Goal: Task Accomplishment & Management: Manage account settings

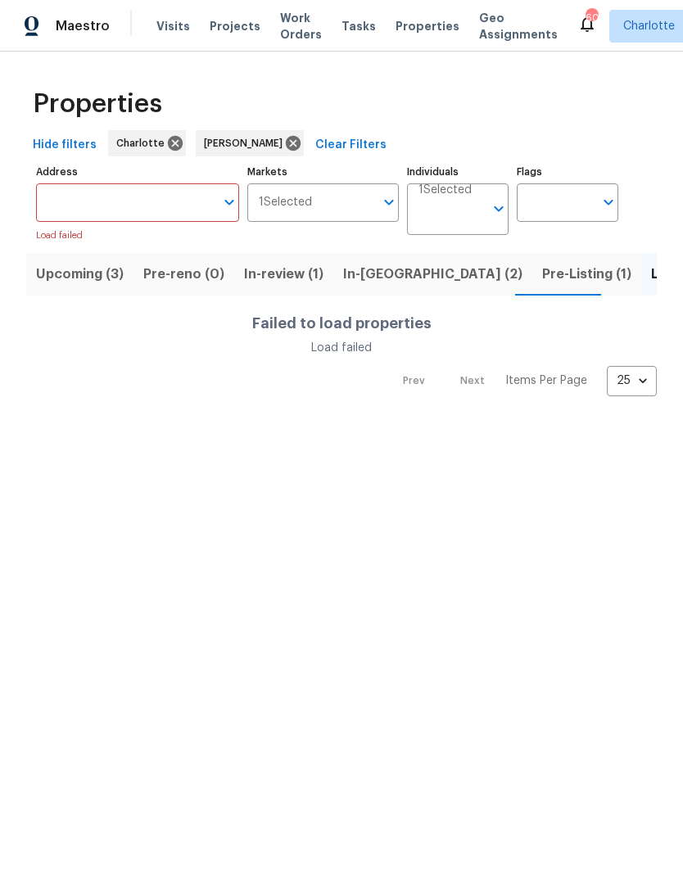
click at [651, 283] on span "Listed (25)" at bounding box center [686, 274] width 70 height 23
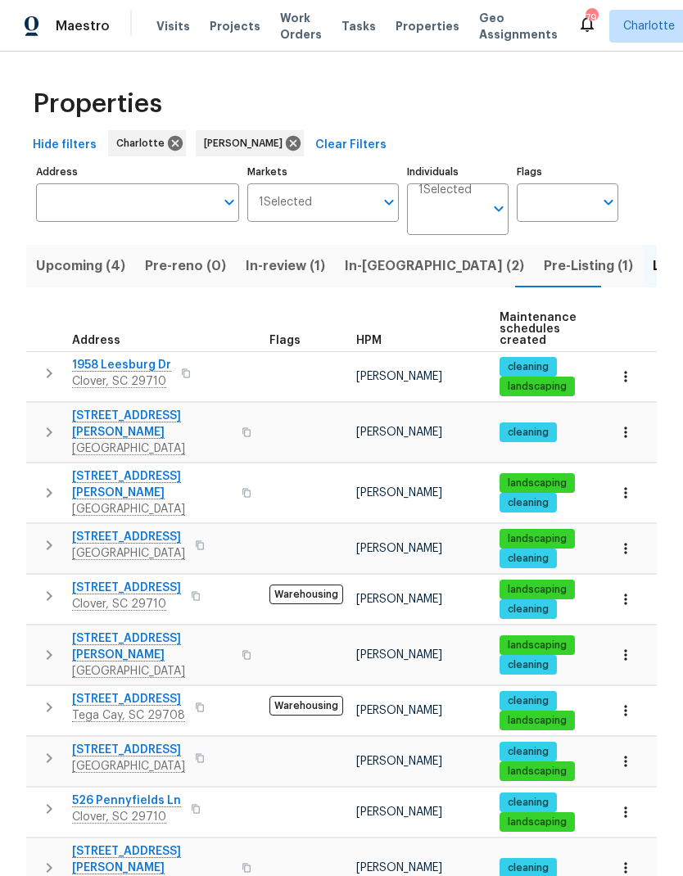
click at [630, 424] on icon "button" at bounding box center [625, 432] width 16 height 16
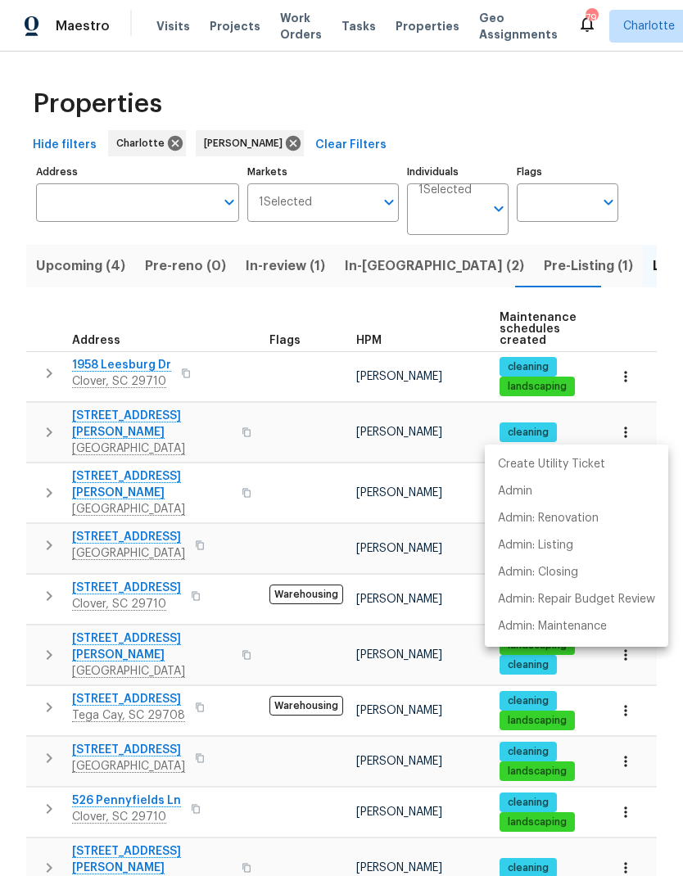
click at [97, 424] on div at bounding box center [341, 438] width 683 height 876
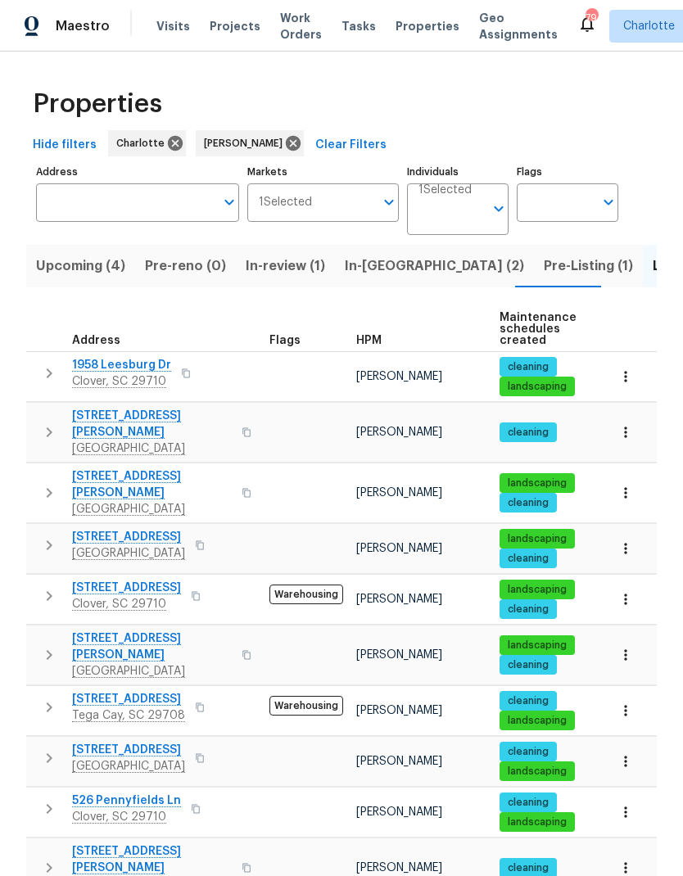
click at [105, 422] on span "[STREET_ADDRESS][PERSON_NAME]" at bounding box center [152, 424] width 160 height 33
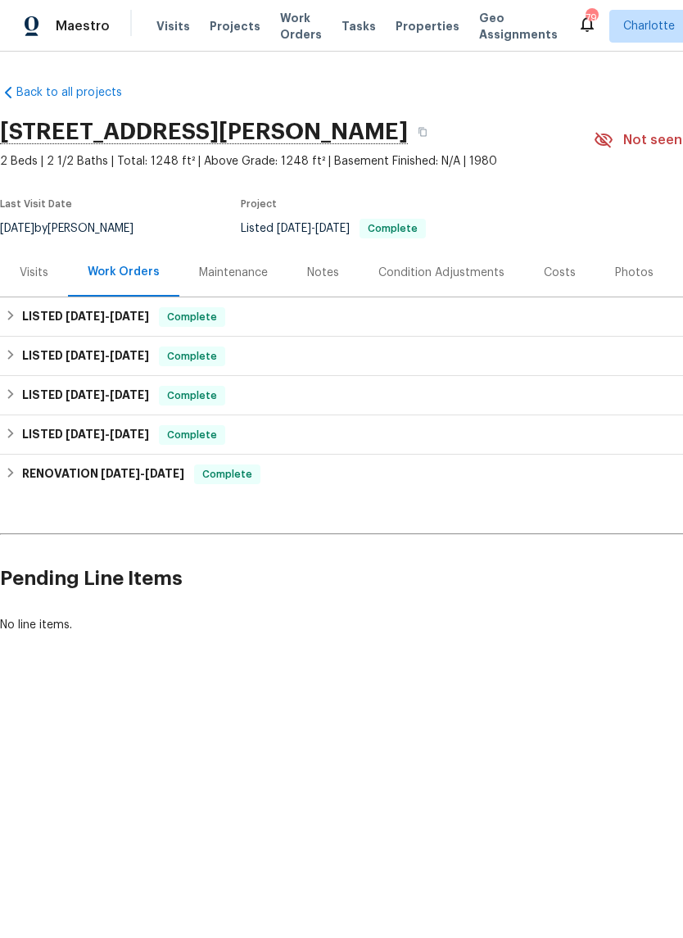
click at [172, 30] on span "Visits" at bounding box center [173, 26] width 34 height 16
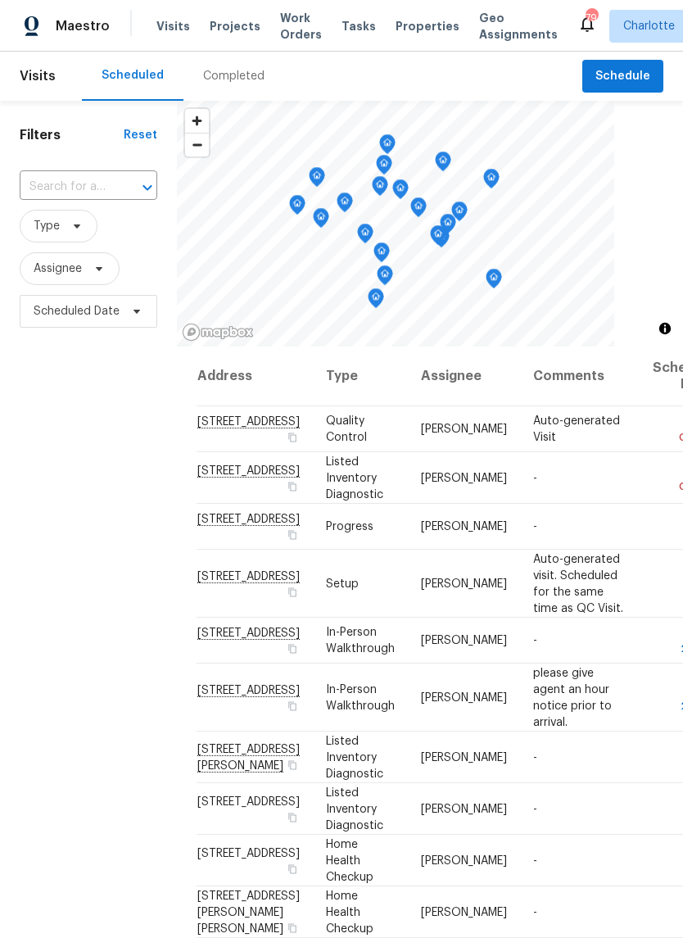
click at [231, 75] on div "Completed" at bounding box center [233, 76] width 61 height 16
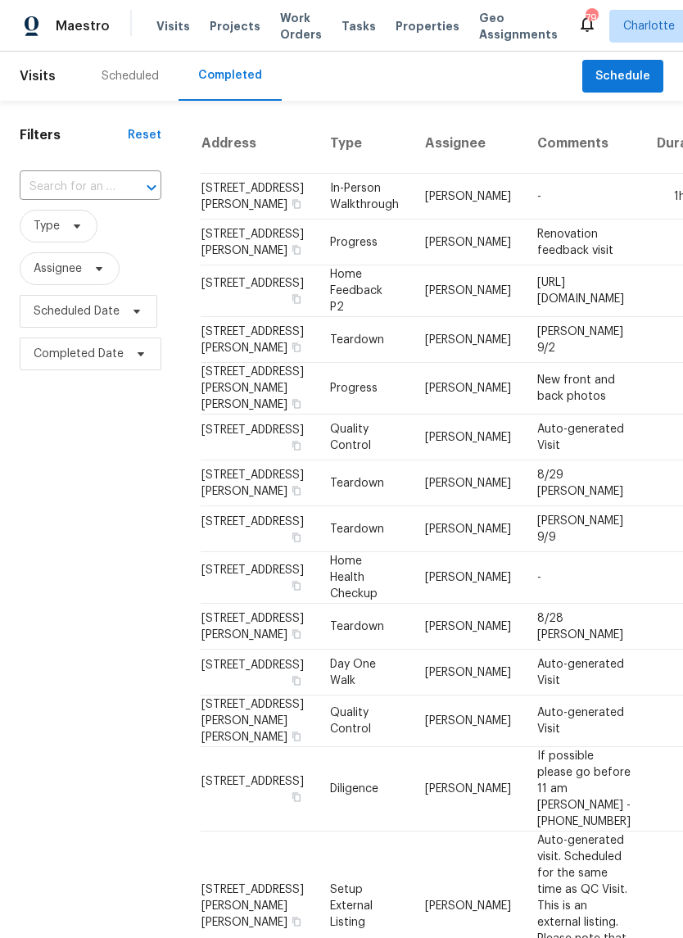
click at [102, 181] on input "text" at bounding box center [68, 186] width 96 height 25
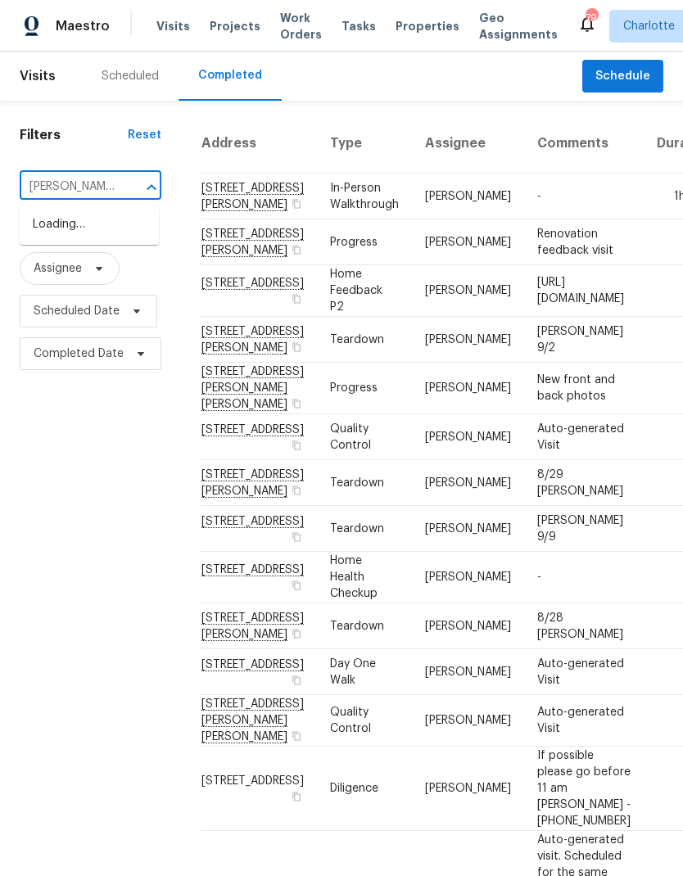
type input "Misty way"
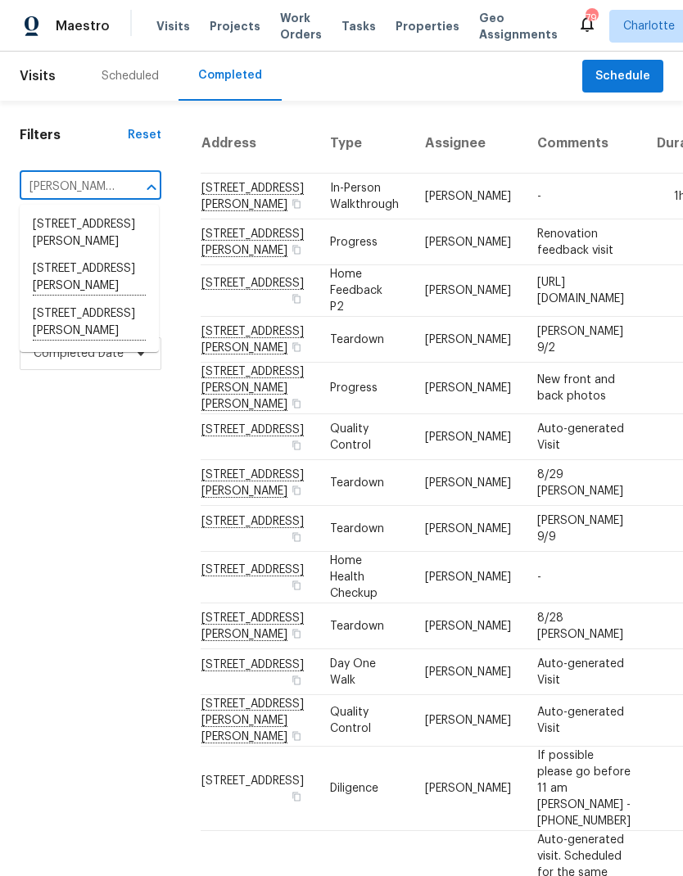
click at [46, 270] on li "26017 Misty Way Dr, Fort Mill, SC 29708" at bounding box center [89, 278] width 139 height 45
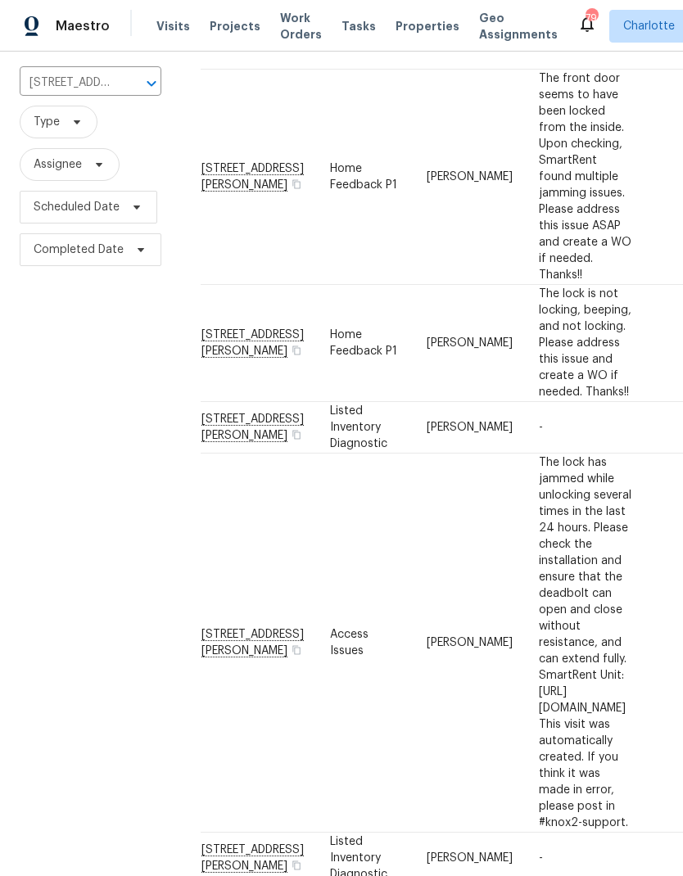
scroll to position [106, 0]
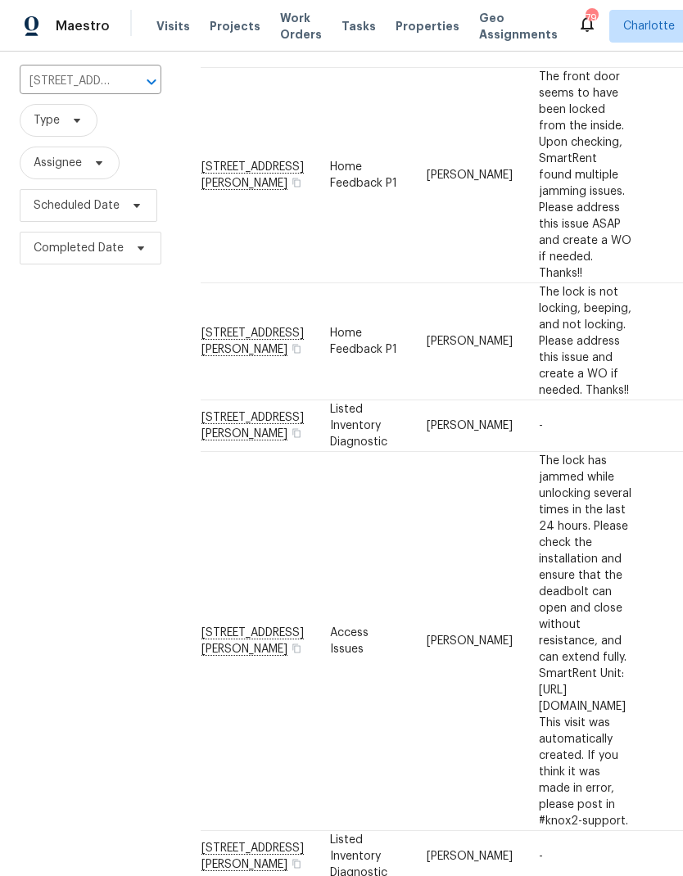
click at [207, 400] on td "26017 Misty Way Dr, Fort Mill, SC 29708" at bounding box center [259, 426] width 116 height 52
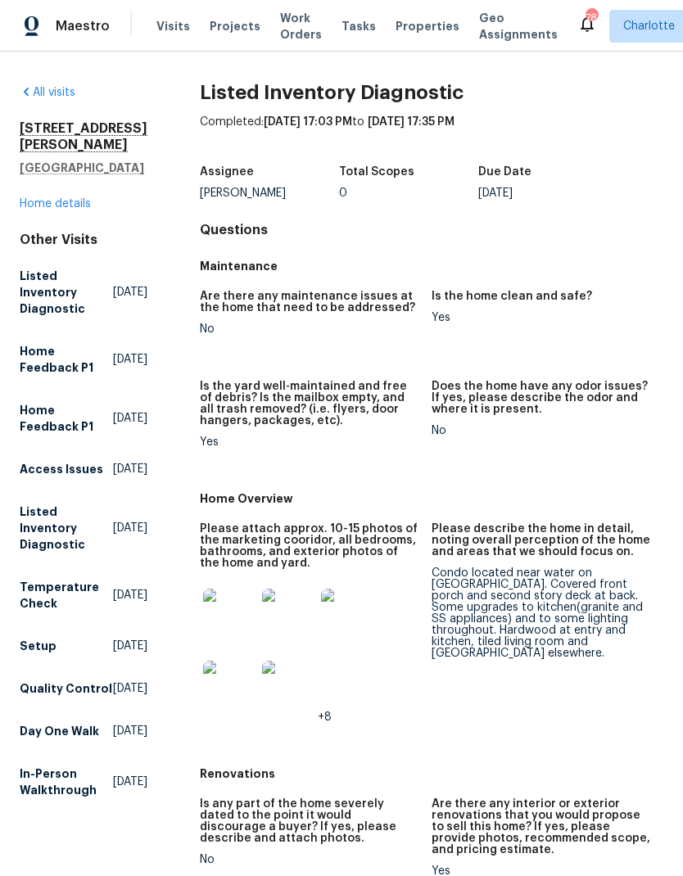
click at [40, 299] on h5 "Listed Inventory Diagnostic" at bounding box center [66, 292] width 93 height 49
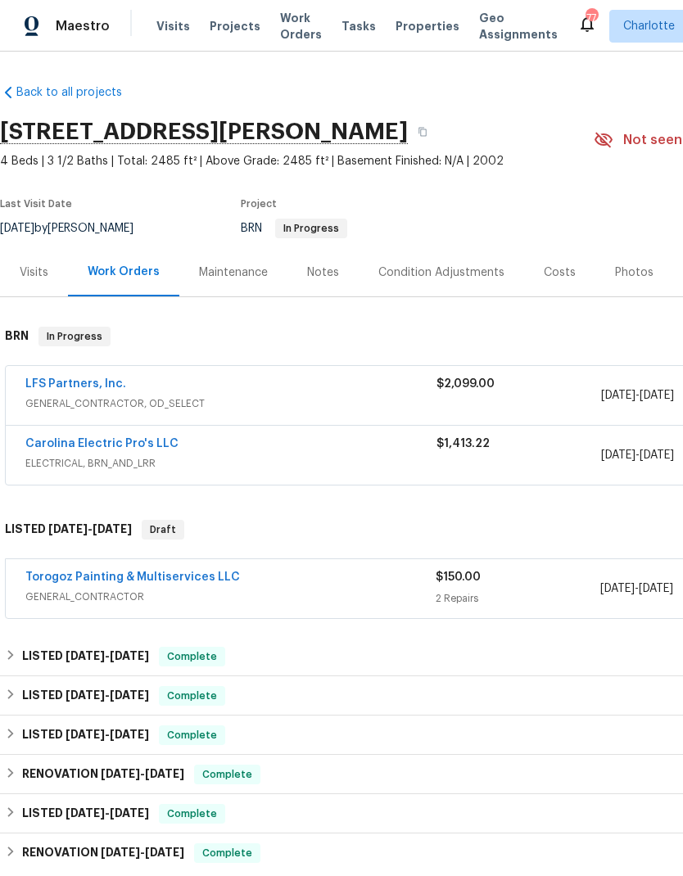
click at [62, 577] on link "Torogoz Painting & Multiservices LLC" at bounding box center [132, 577] width 215 height 11
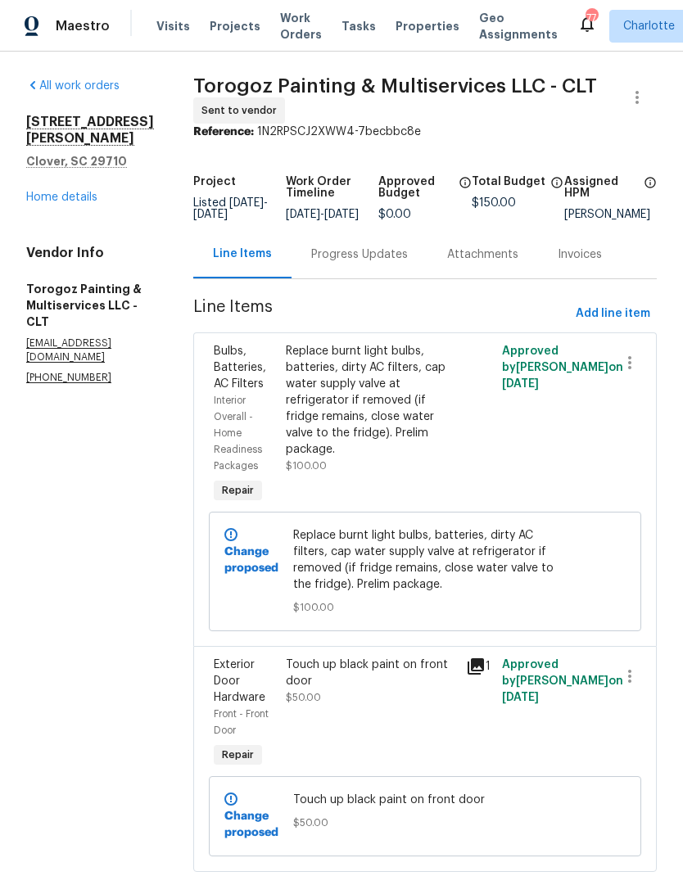
click at [396, 278] on div "Progress Updates" at bounding box center [360, 254] width 136 height 48
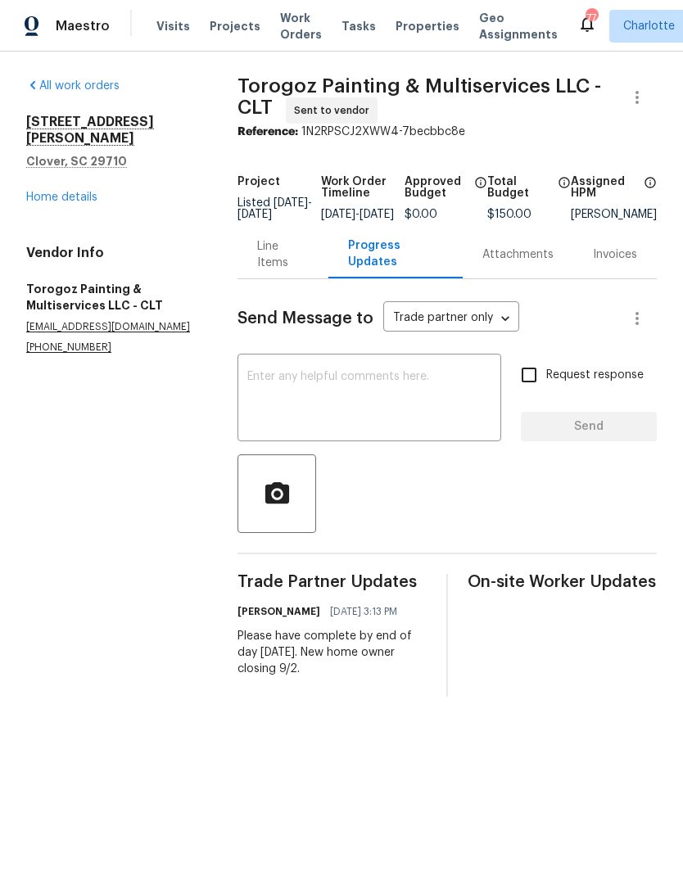
click at [46, 192] on link "Home details" at bounding box center [61, 197] width 71 height 11
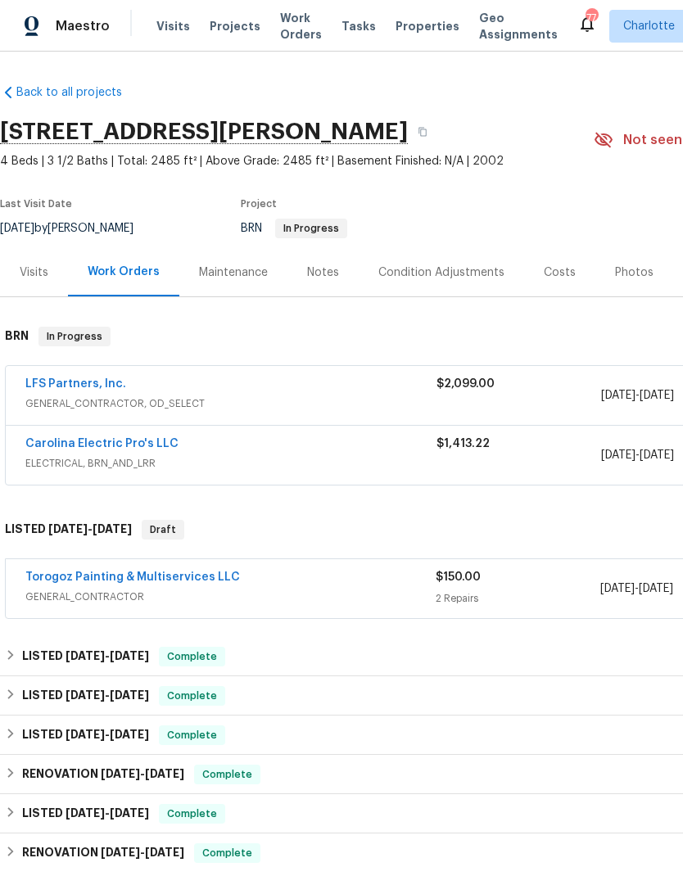
click at [197, 394] on div "LFS Partners, Inc." at bounding box center [230, 386] width 411 height 20
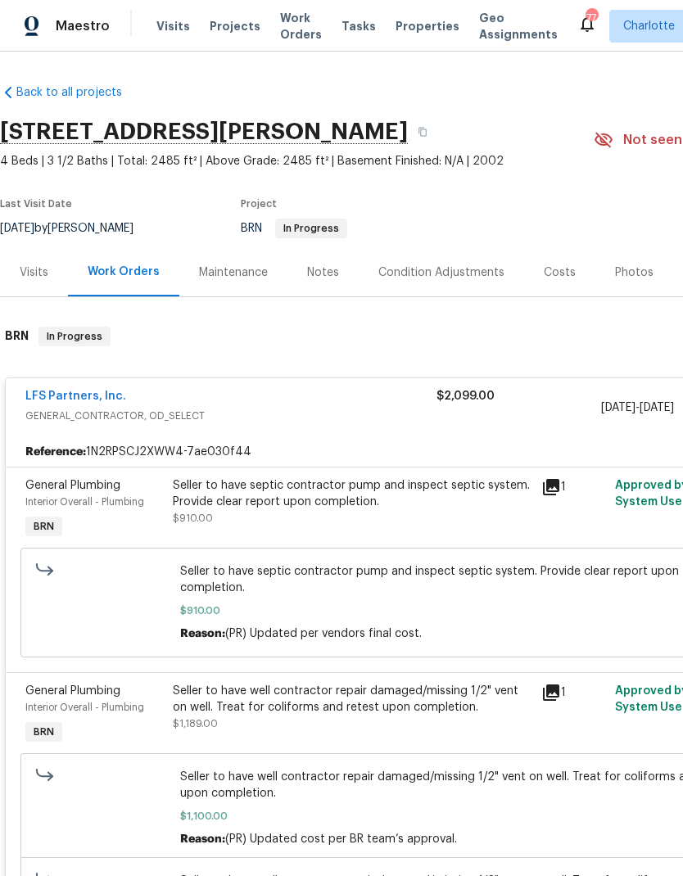
click at [66, 394] on link "LFS Partners, Inc." at bounding box center [75, 396] width 101 height 11
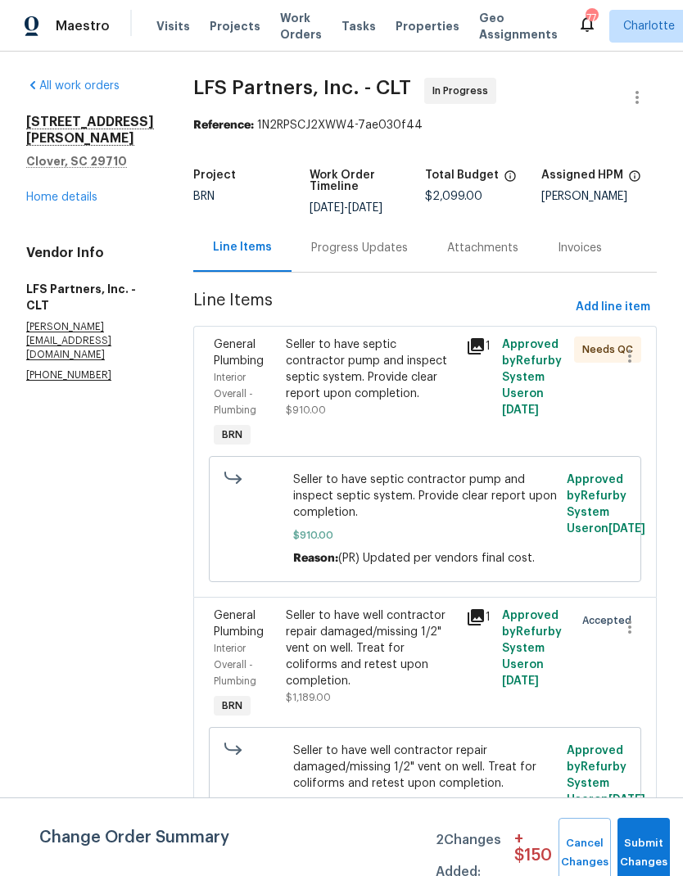
click at [357, 242] on div "Progress Updates" at bounding box center [359, 248] width 97 height 16
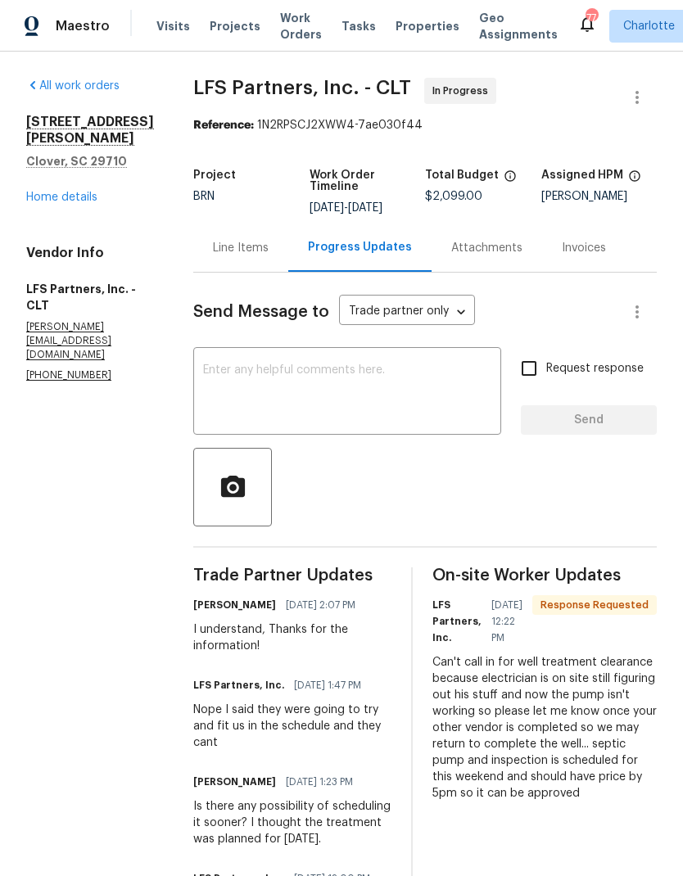
click at [213, 240] on div "Line Items" at bounding box center [241, 248] width 56 height 16
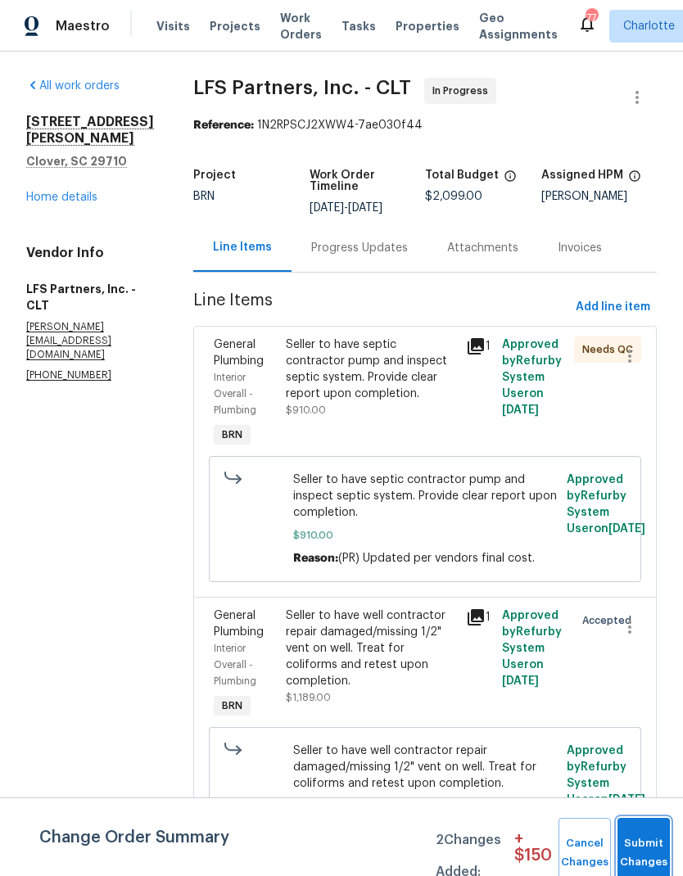
click at [653, 843] on button "Submit Changes" at bounding box center [643, 853] width 52 height 70
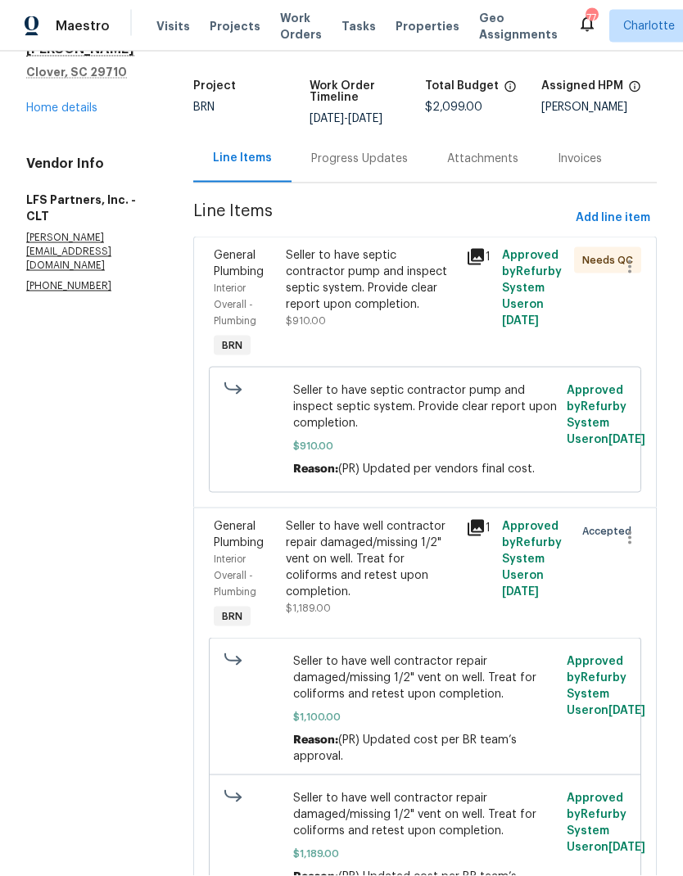
scroll to position [66, 0]
click at [475, 520] on icon at bounding box center [476, 528] width 16 height 16
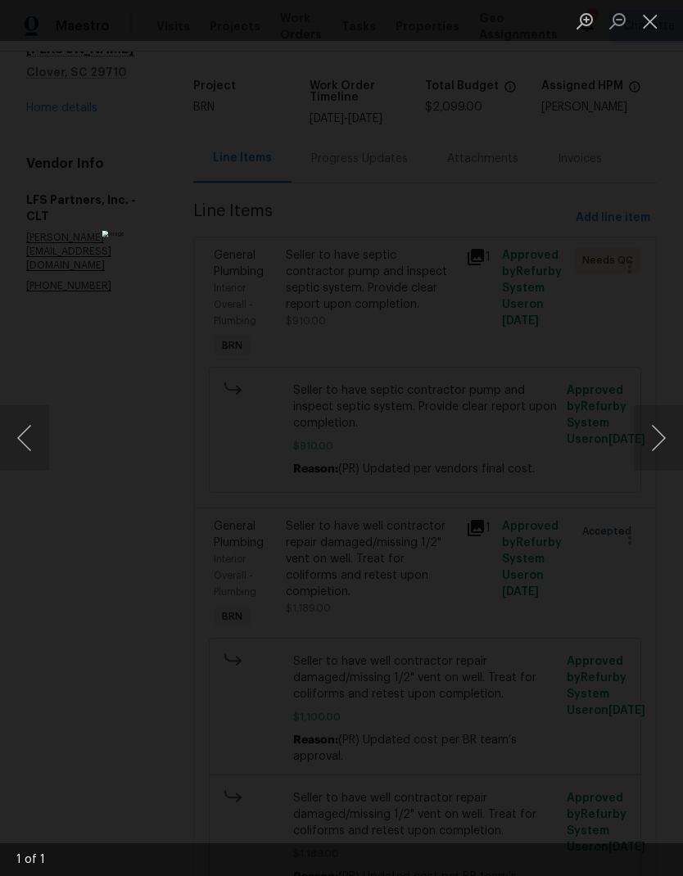
click at [655, 447] on button "Next image" at bounding box center [658, 438] width 49 height 66
click at [667, 427] on button "Next image" at bounding box center [658, 438] width 49 height 66
click at [650, 29] on button "Close lightbox" at bounding box center [650, 21] width 33 height 29
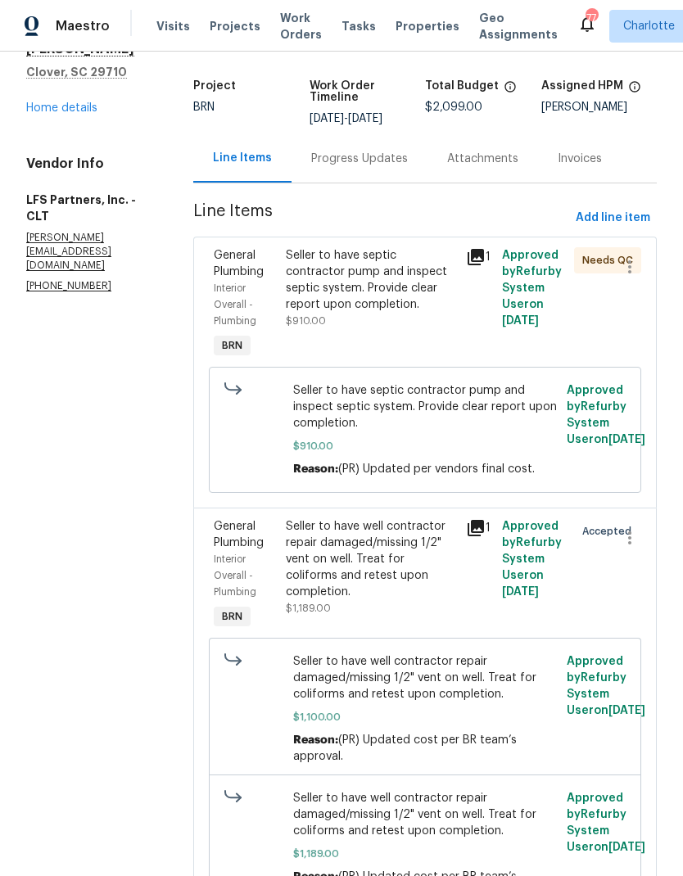
click at [466, 247] on icon at bounding box center [476, 257] width 20 height 20
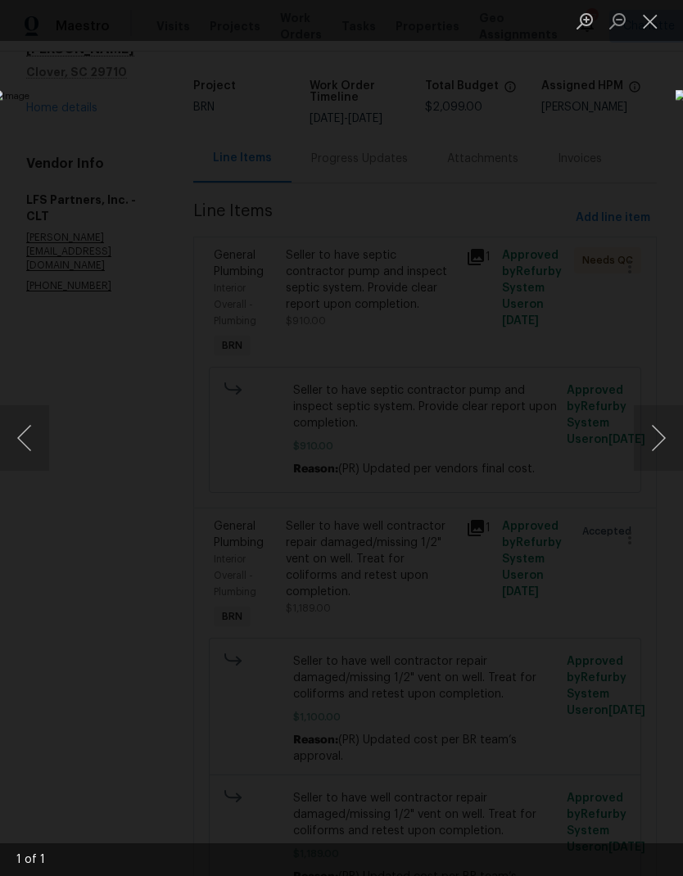
click at [656, 21] on button "Close lightbox" at bounding box center [650, 21] width 33 height 29
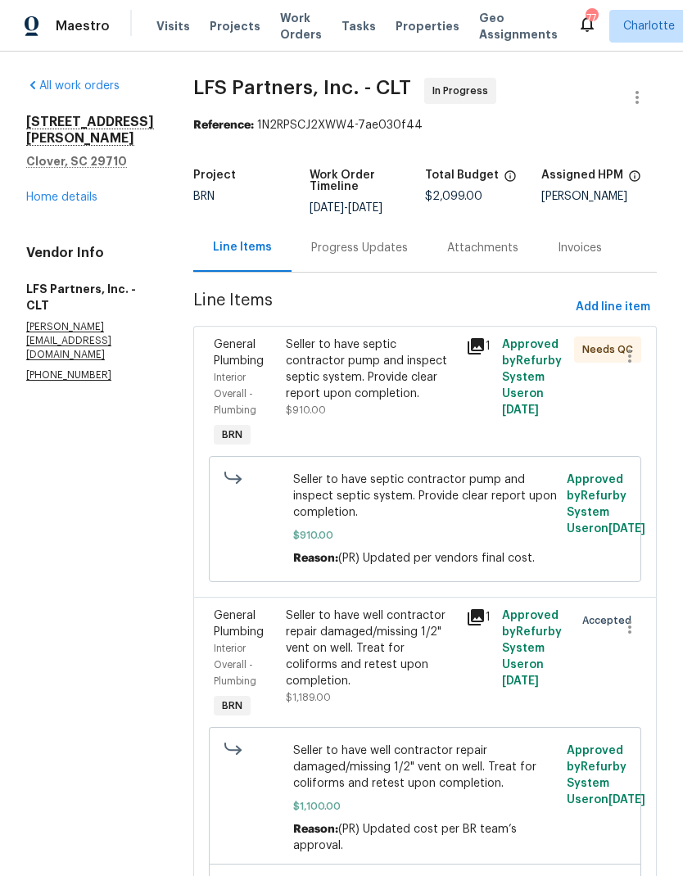
scroll to position [0, 0]
click at [36, 192] on link "Home details" at bounding box center [61, 197] width 71 height 11
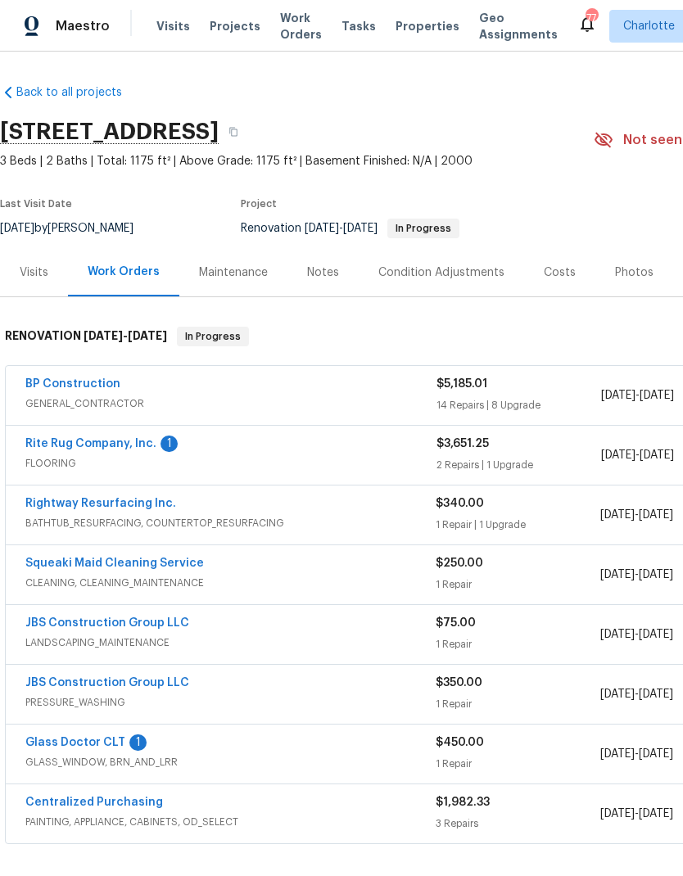
click at [100, 449] on link "Rite Rug Company, Inc." at bounding box center [90, 443] width 131 height 11
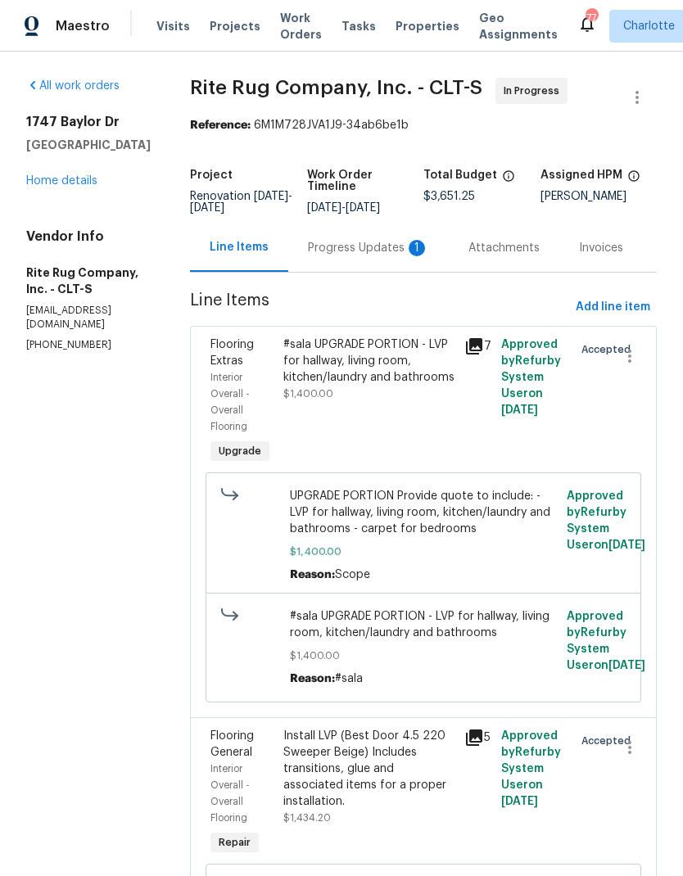
click at [376, 256] on div "Progress Updates 1" at bounding box center [368, 248] width 121 height 16
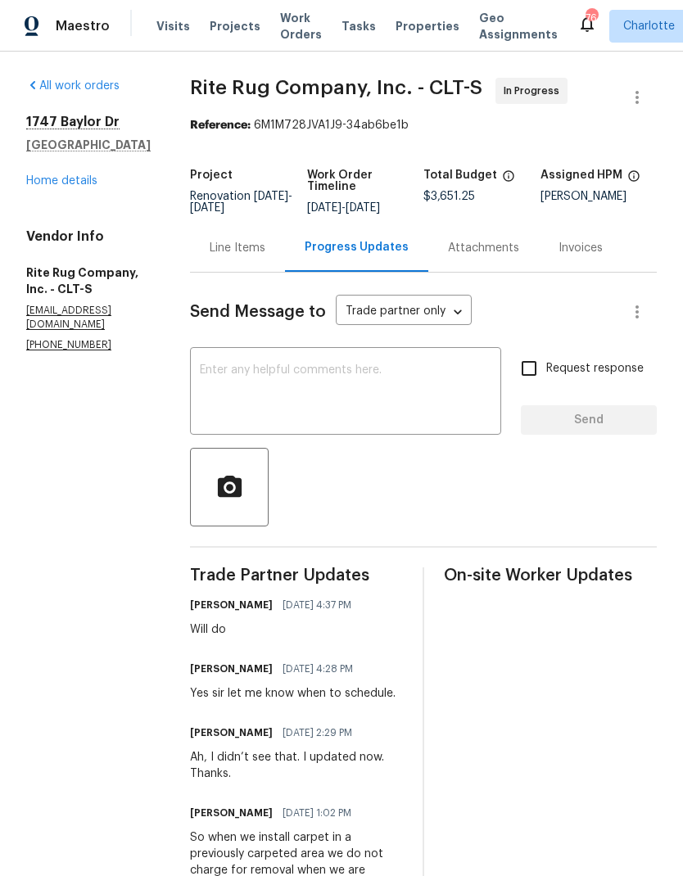
click at [39, 175] on link "Home details" at bounding box center [61, 180] width 71 height 11
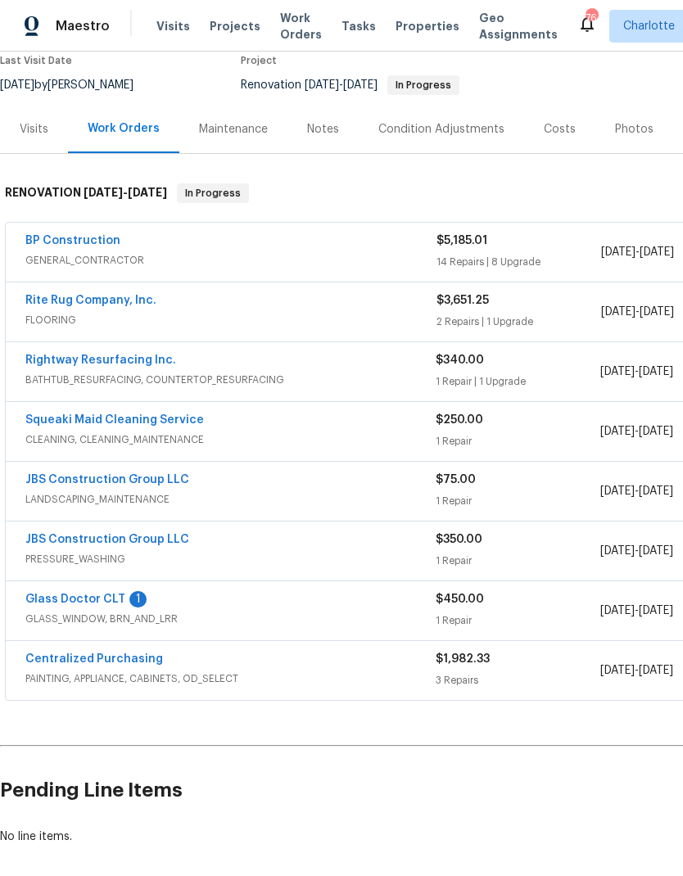
scroll to position [142, 0]
click at [106, 601] on link "Glass Doctor CLT" at bounding box center [75, 600] width 100 height 11
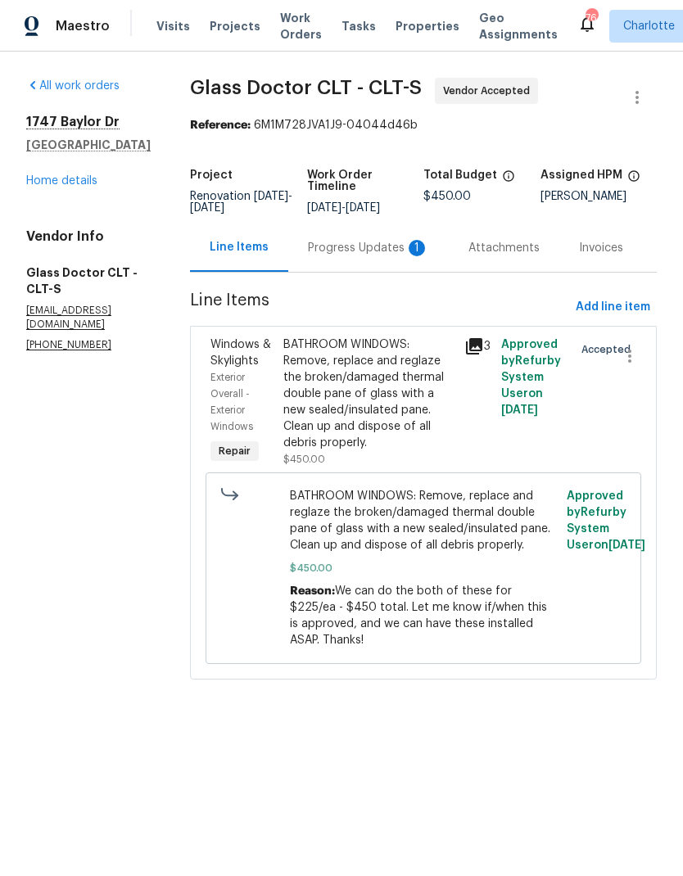
click at [374, 259] on div "Progress Updates 1" at bounding box center [368, 248] width 161 height 48
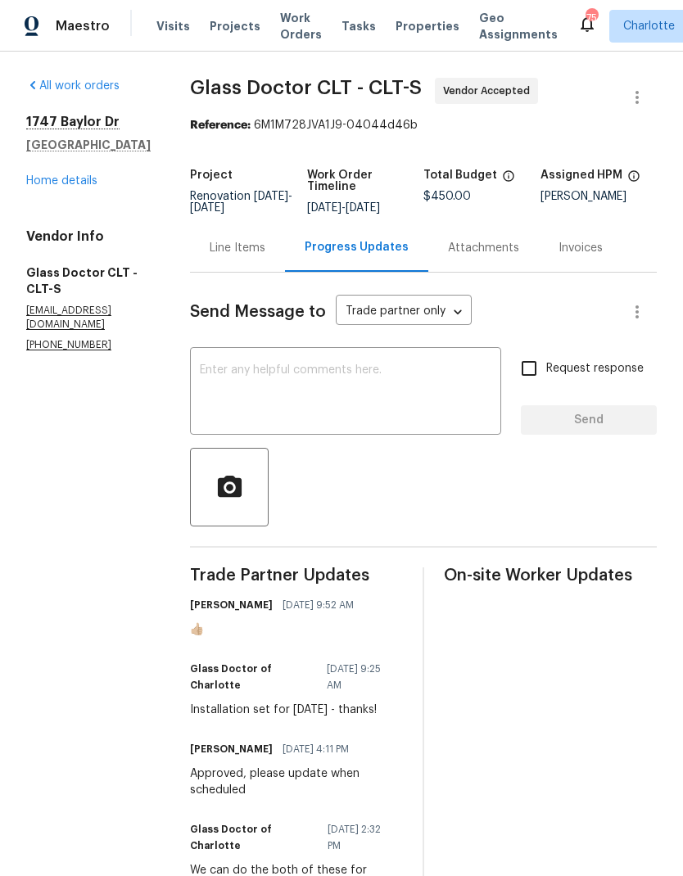
click at [38, 175] on link "Home details" at bounding box center [61, 180] width 71 height 11
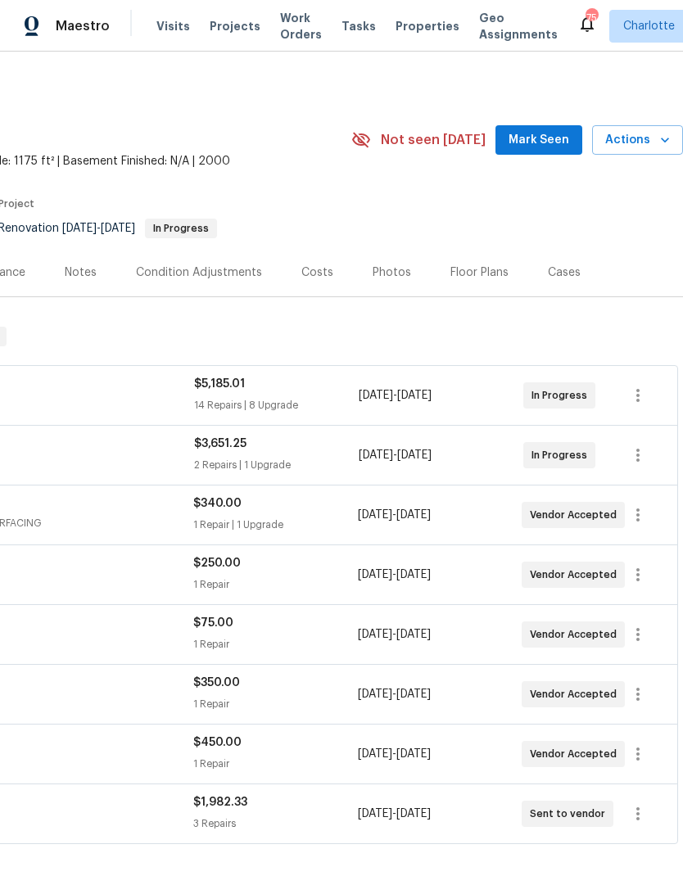
scroll to position [-1, 250]
click at [553, 142] on span "Mark Seen" at bounding box center [539, 140] width 61 height 20
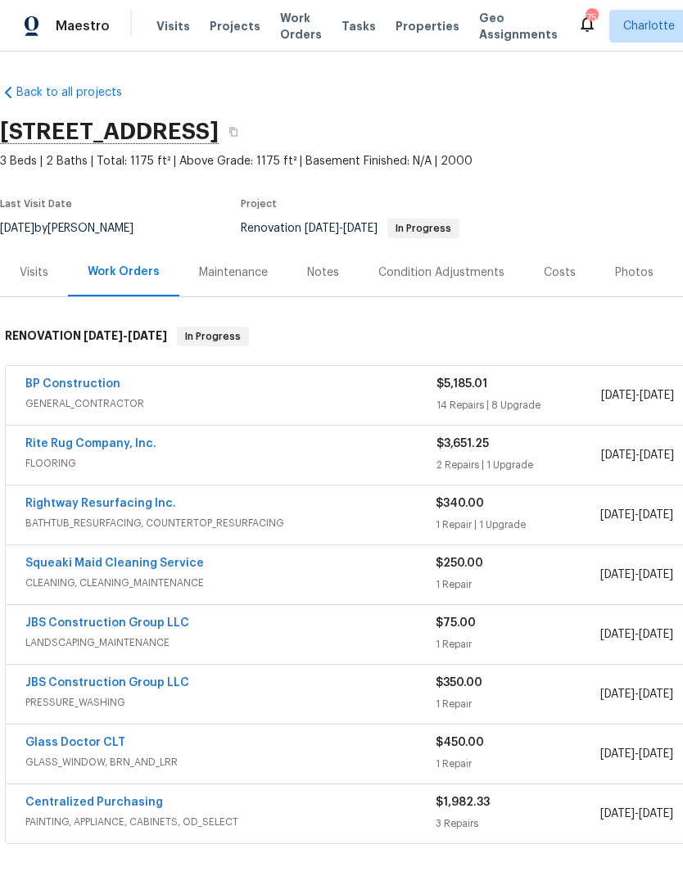
scroll to position [0, 0]
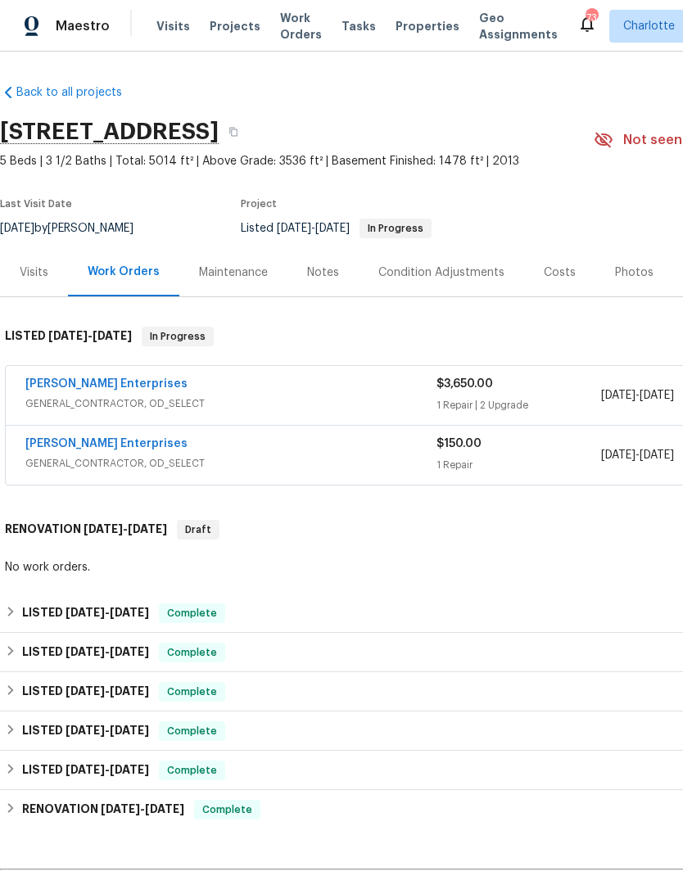
click at [337, 256] on div "Notes" at bounding box center [322, 272] width 71 height 48
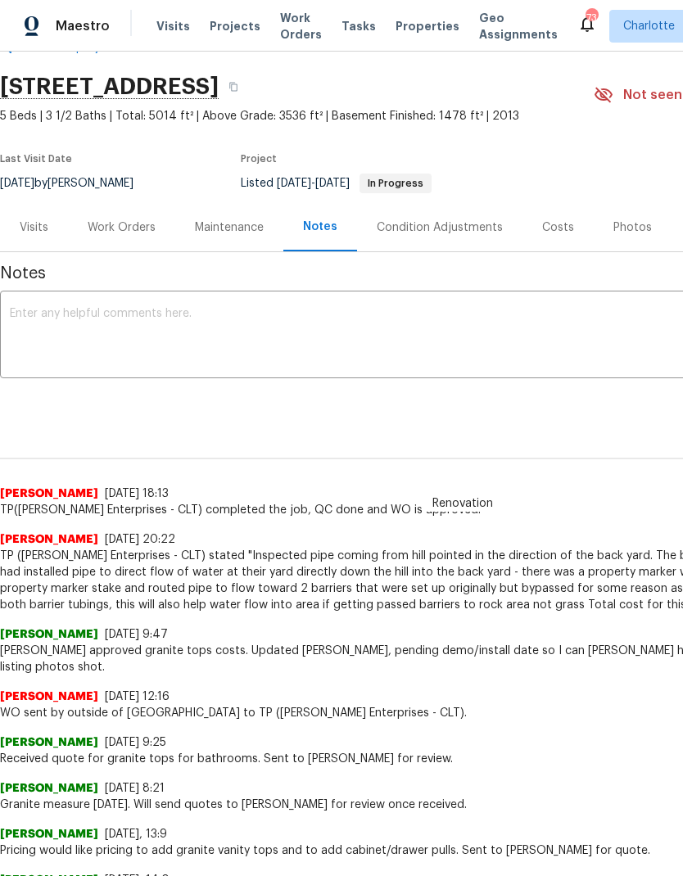
scroll to position [44, 0]
click at [106, 227] on div "Work Orders" at bounding box center [122, 228] width 68 height 16
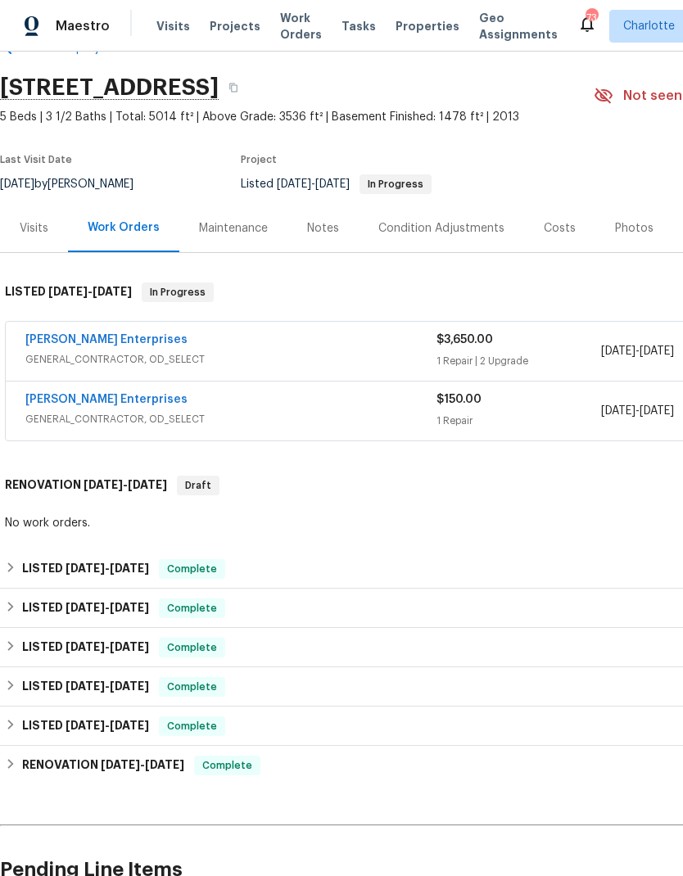
click at [313, 237] on div "Notes" at bounding box center [322, 228] width 71 height 48
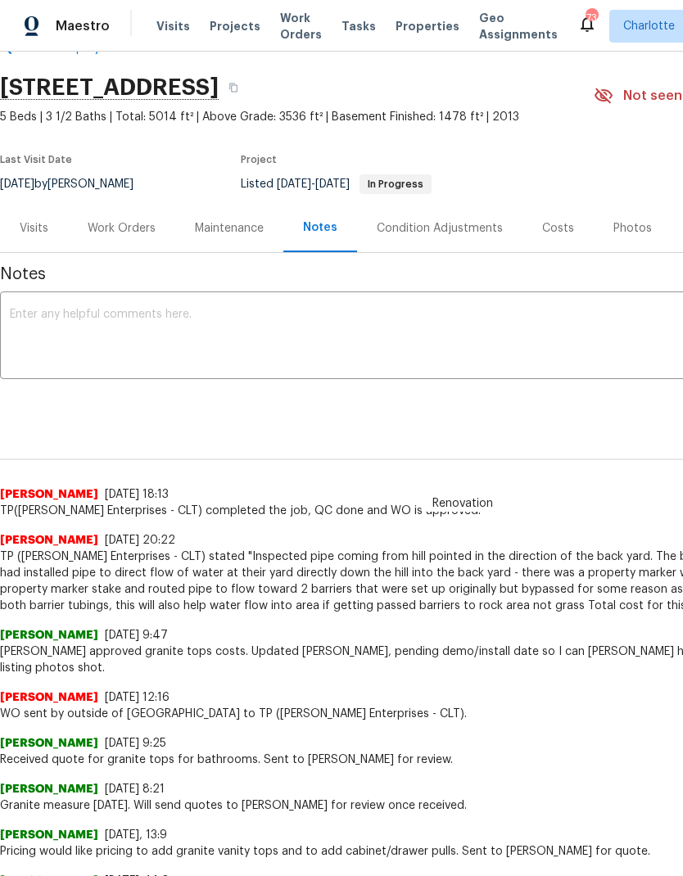
click at [52, 323] on textarea at bounding box center [463, 337] width 906 height 57
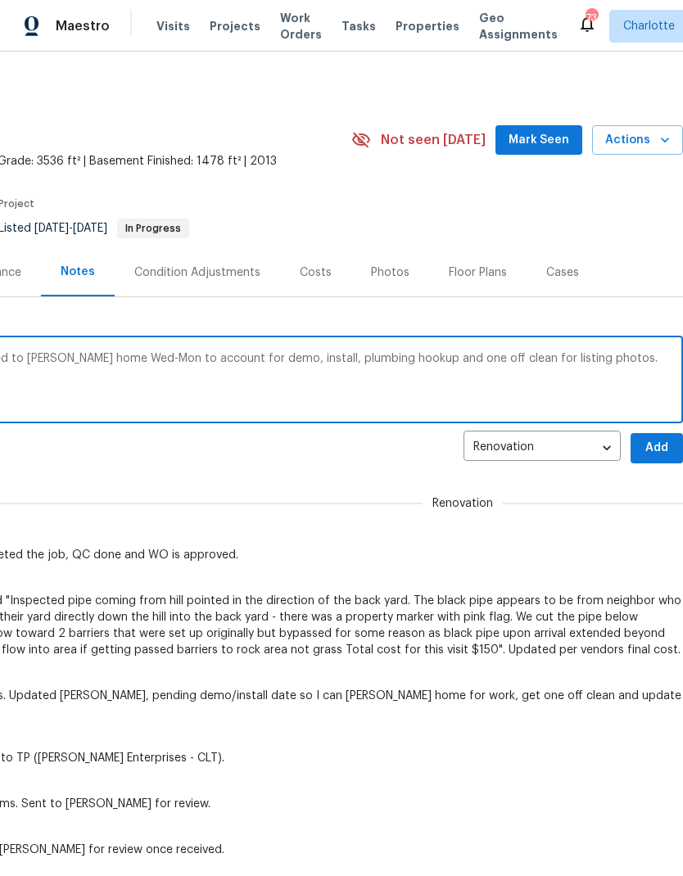
scroll to position [0, 242]
type textarea "Granite scheduled to install Thursday. Will need to TOM home Wed-Mon to account…"
click at [658, 453] on span "Add" at bounding box center [657, 448] width 26 height 20
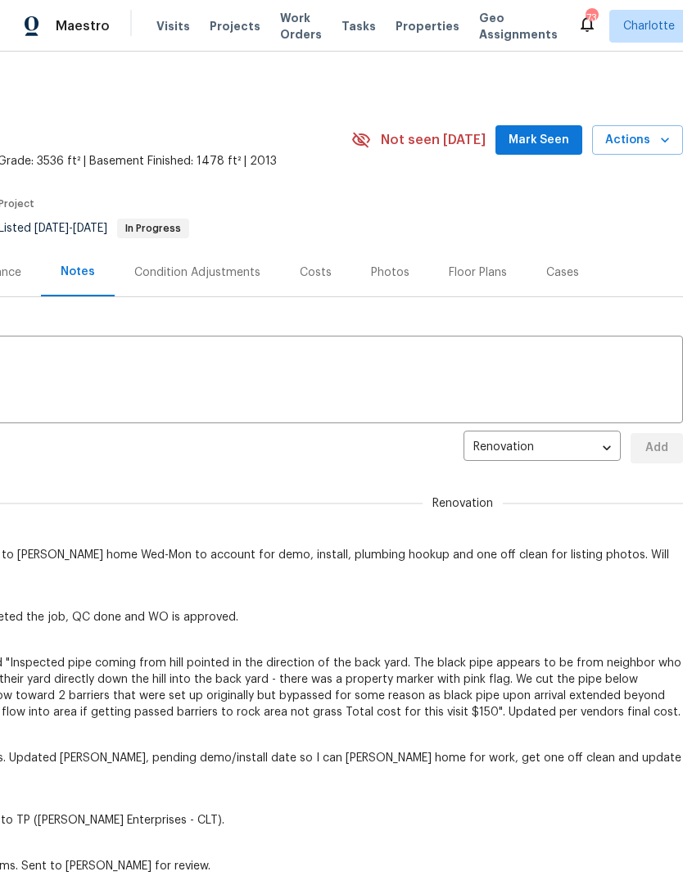
scroll to position [-1, 245]
click at [552, 148] on span "Mark Seen" at bounding box center [539, 140] width 61 height 20
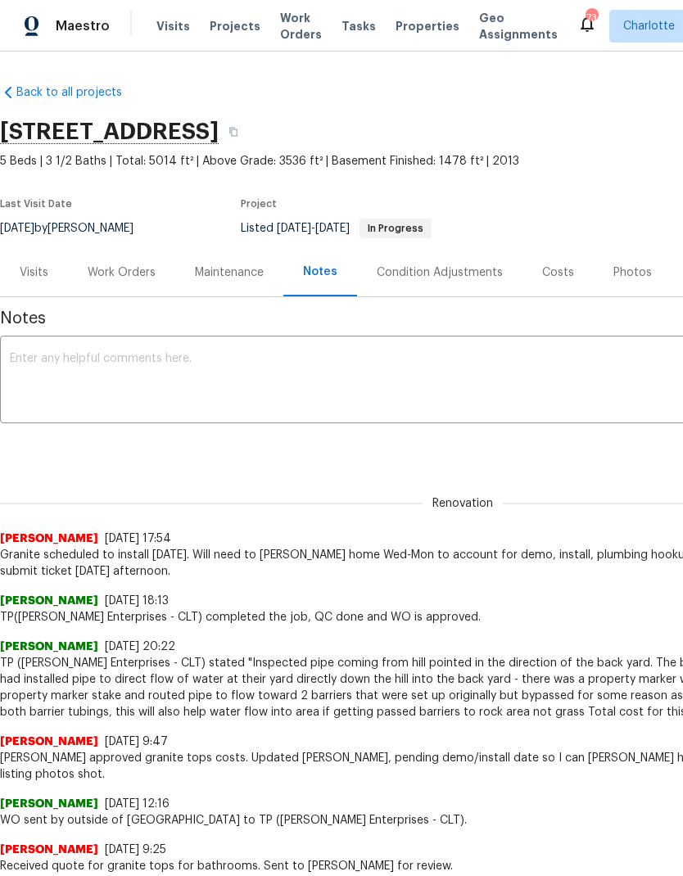
scroll to position [0, 0]
click at [140, 272] on div "Work Orders" at bounding box center [122, 273] width 68 height 16
